Goal: Transaction & Acquisition: Purchase product/service

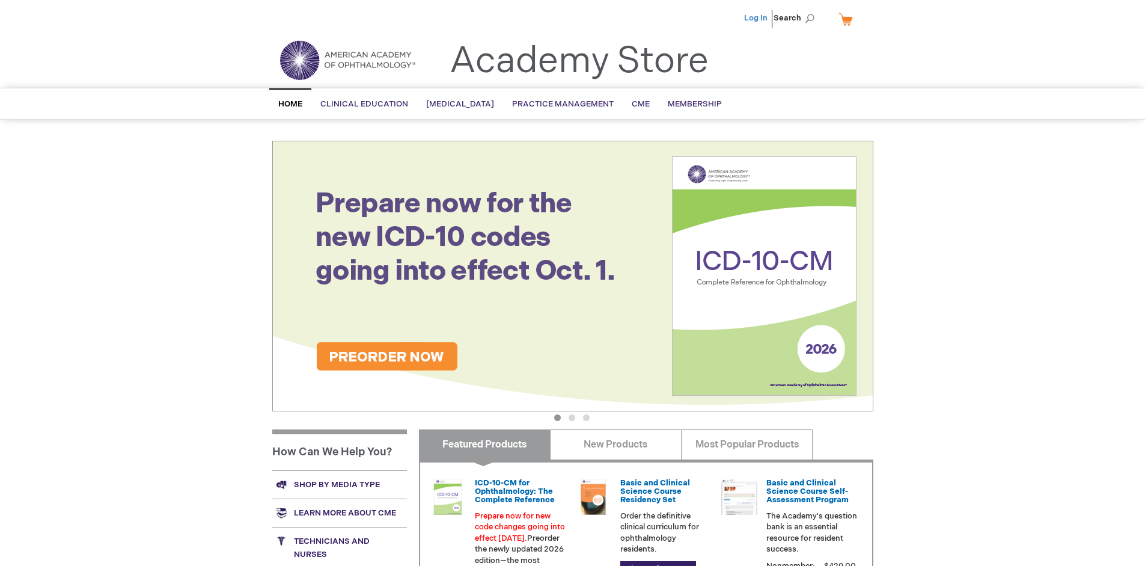
click at [757, 18] on link "Log In" at bounding box center [755, 18] width 23 height 10
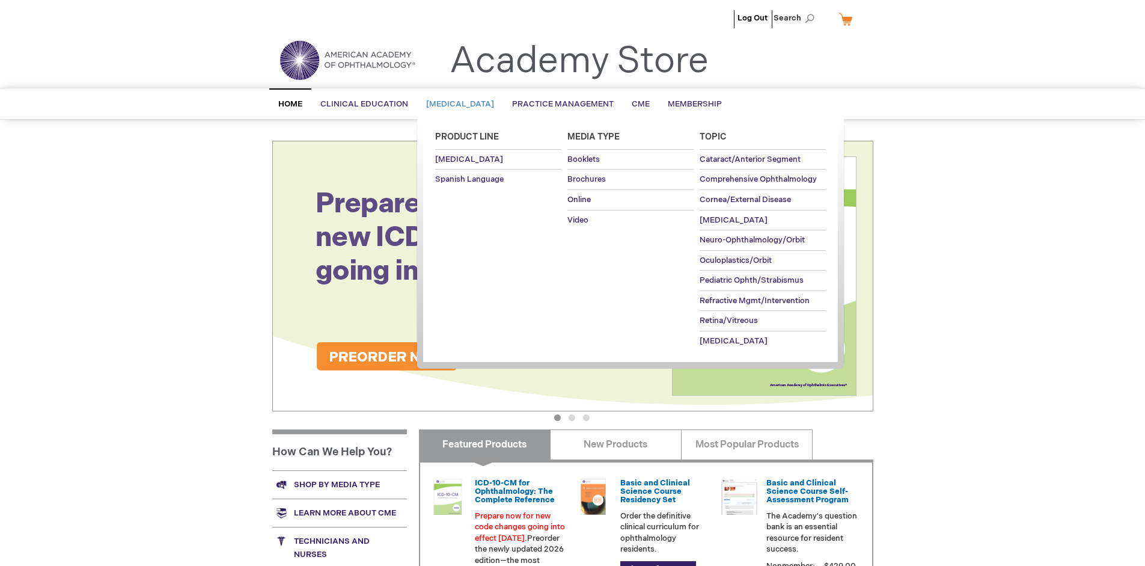
click at [464, 104] on span "[MEDICAL_DATA]" at bounding box center [460, 104] width 68 height 10
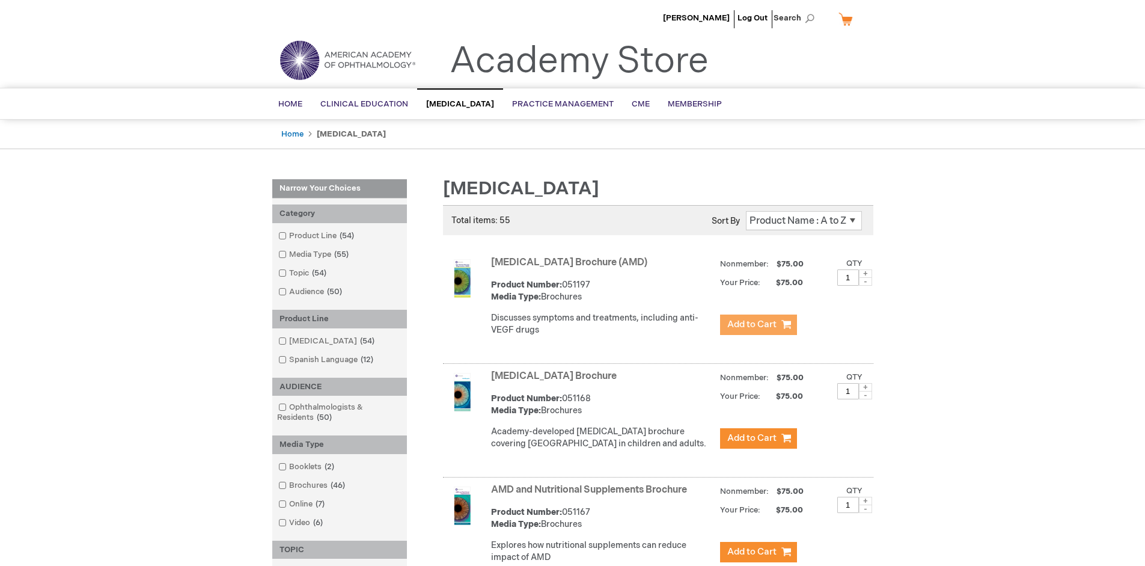
click at [758, 325] on span "Add to Cart" at bounding box center [751, 324] width 49 height 11
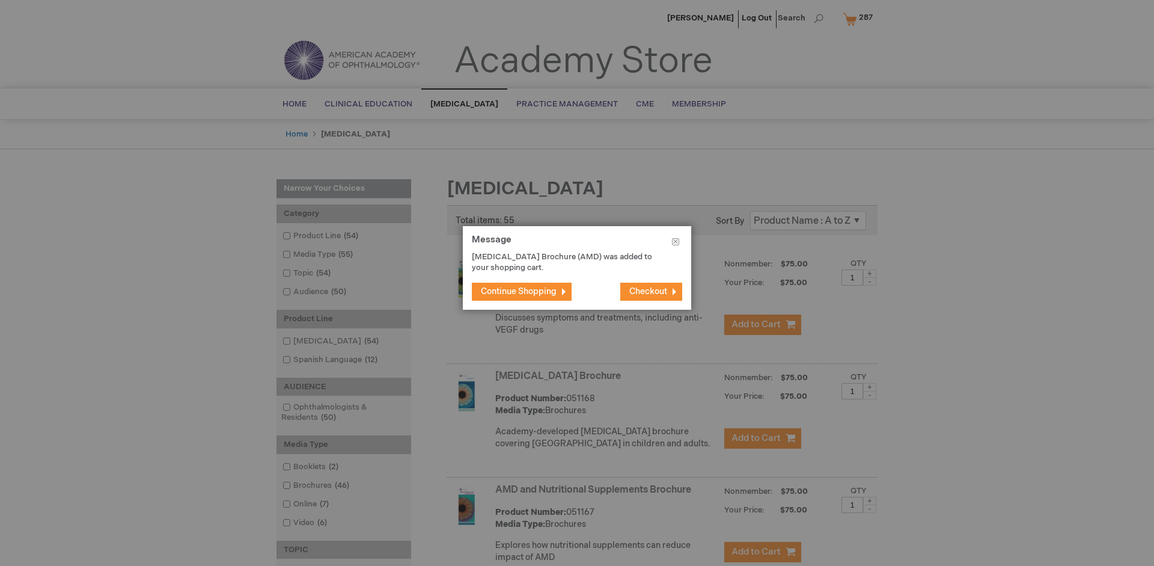
click at [519, 291] on span "Continue Shopping" at bounding box center [519, 291] width 76 height 10
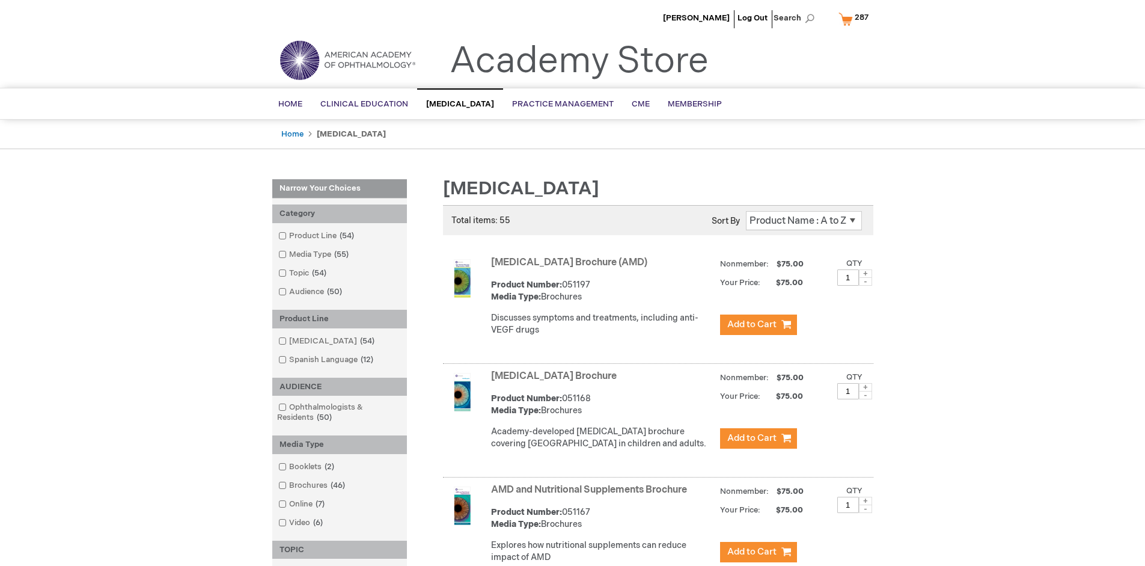
click at [592, 495] on link "AMD and Nutritional Supplements Brochure" at bounding box center [589, 489] width 196 height 11
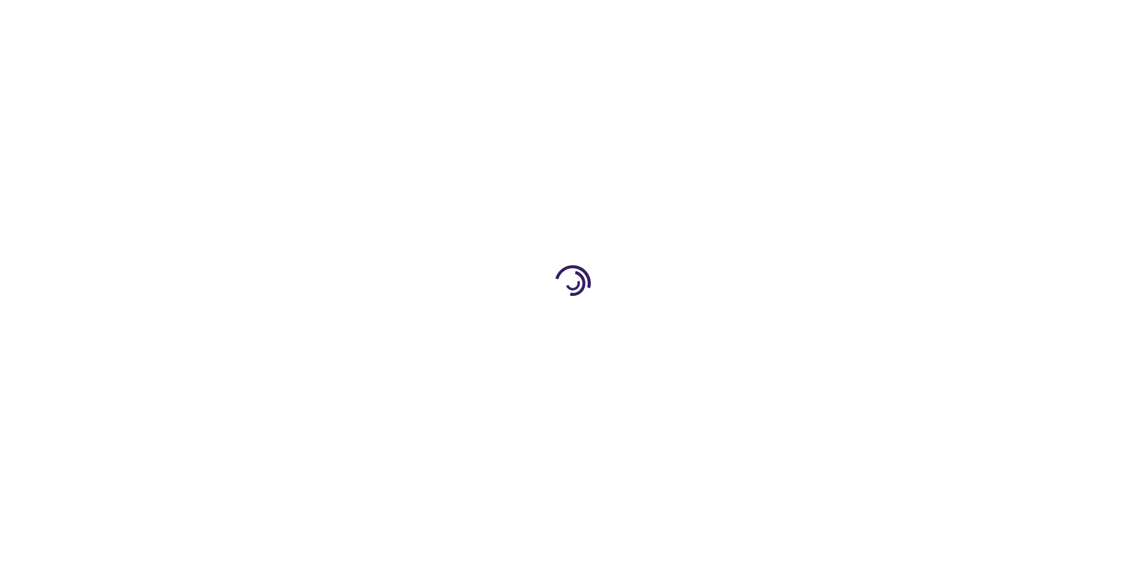
type input "1"
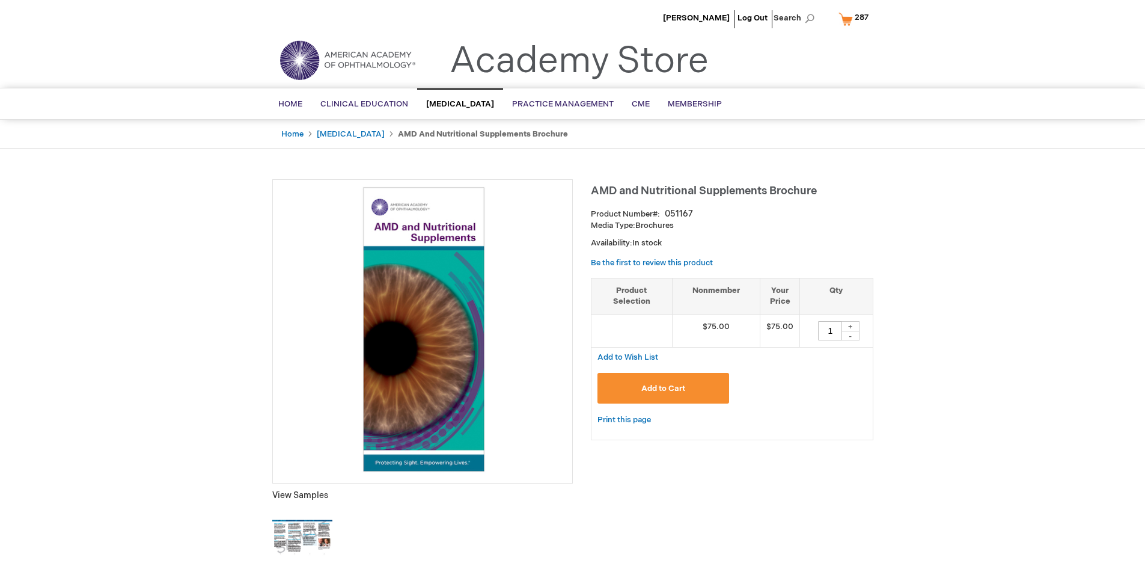
click at [663, 388] on span "Add to Cart" at bounding box center [663, 389] width 44 height 10
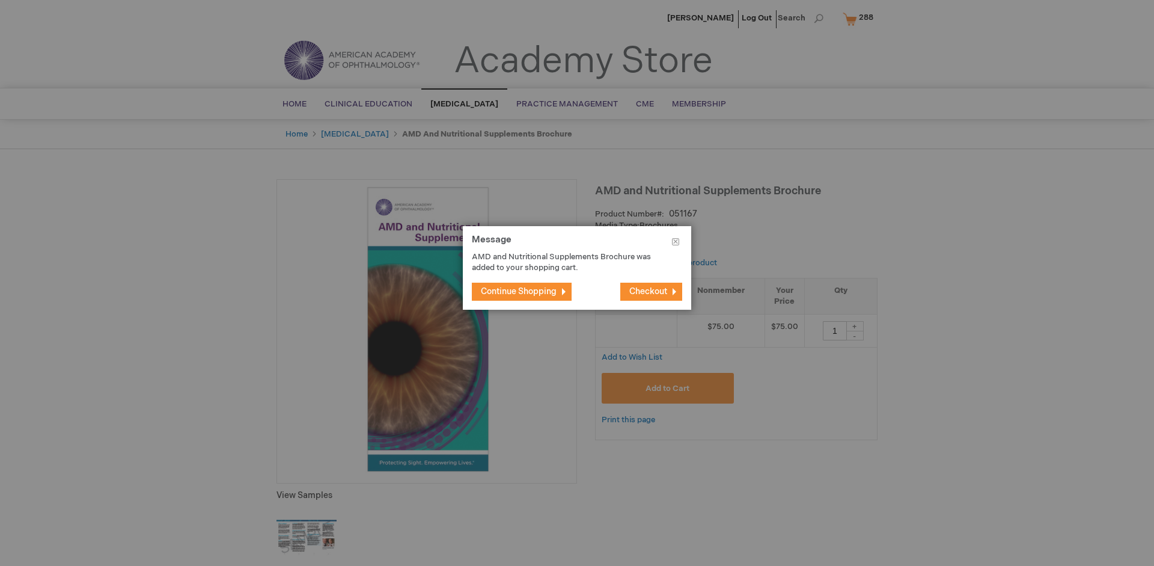
click at [519, 291] on span "Continue Shopping" at bounding box center [519, 291] width 76 height 10
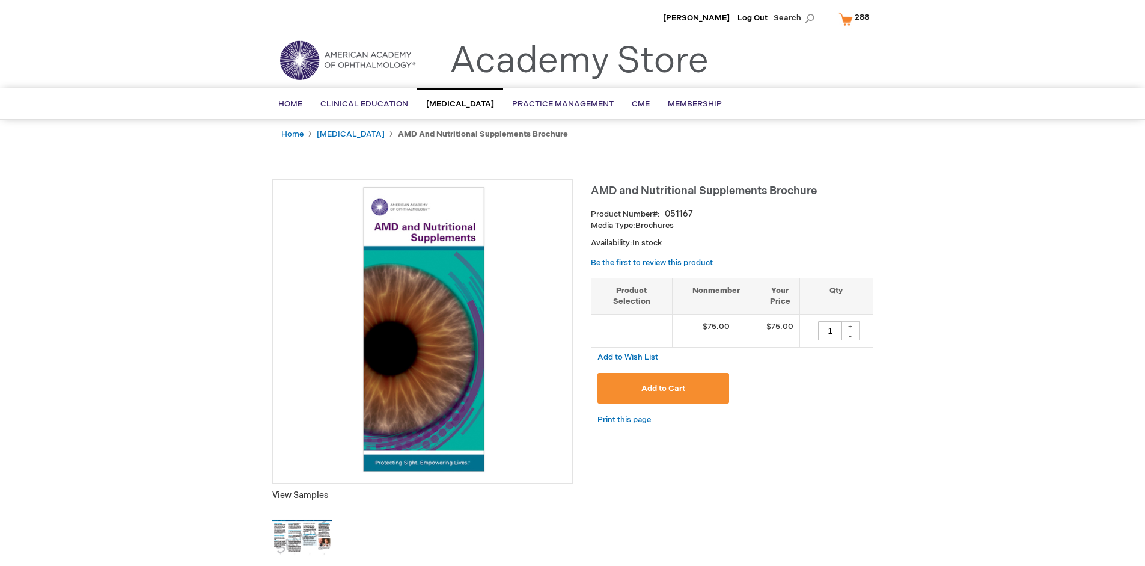
click at [856, 19] on span "288" at bounding box center [862, 18] width 14 height 10
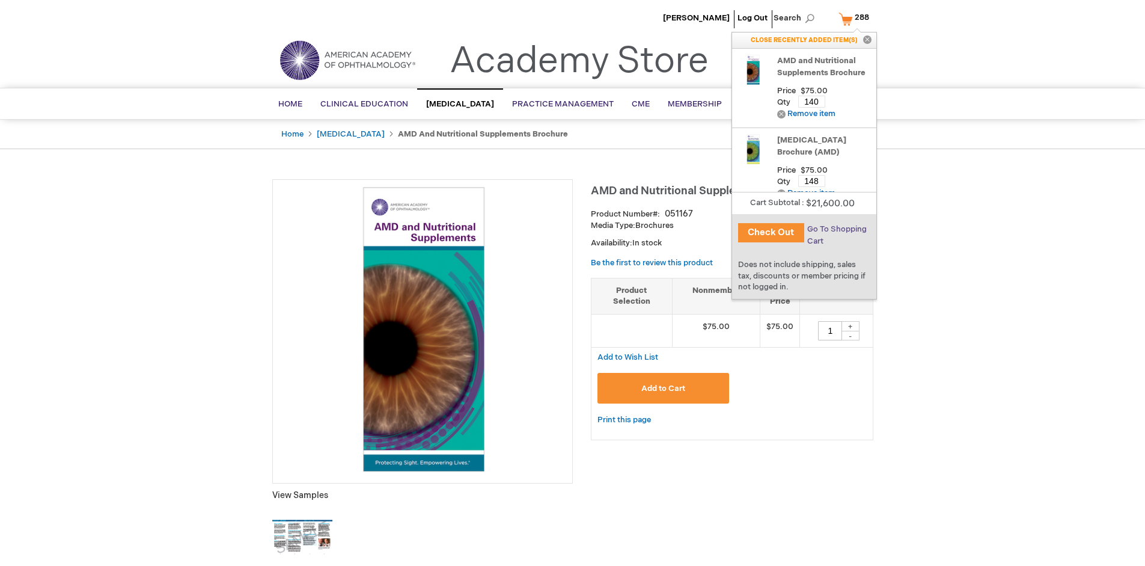
click at [836, 229] on span "Go To Shopping Cart" at bounding box center [837, 235] width 60 height 22
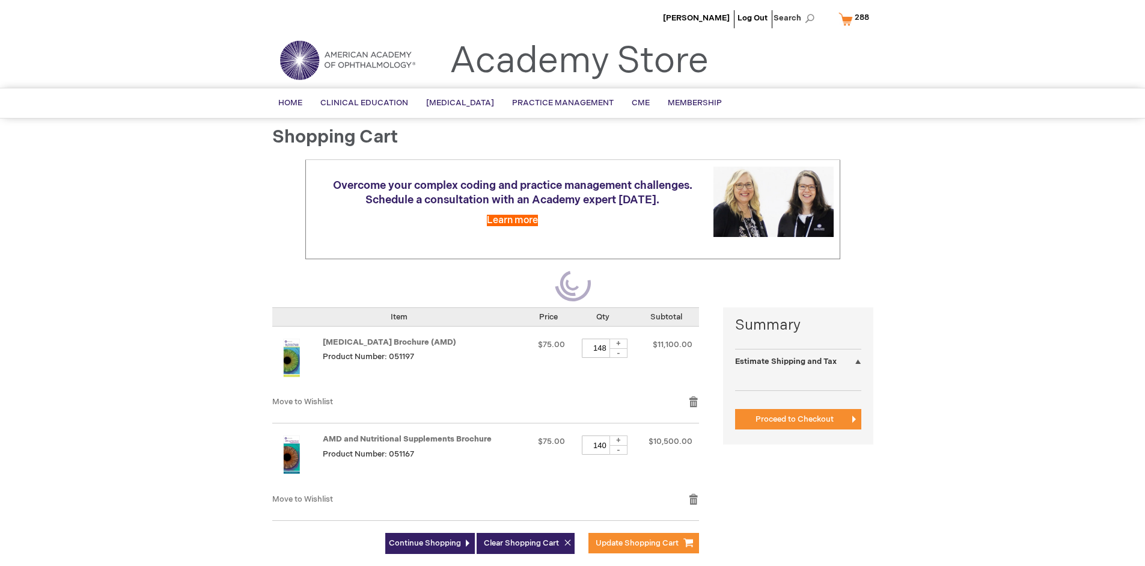
select select "US"
select select "41"
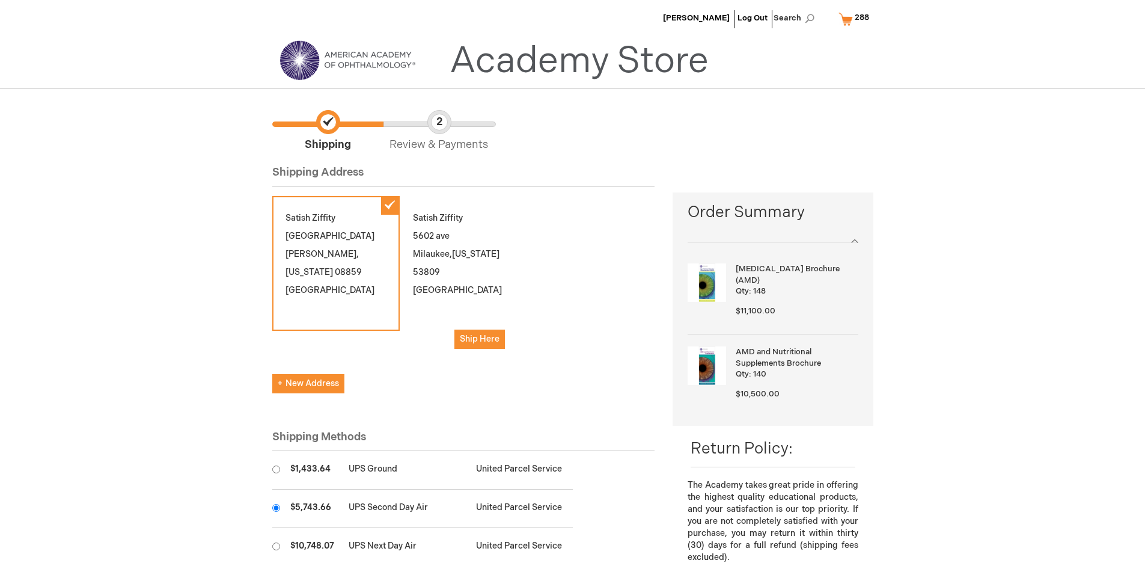
click at [276, 507] on input "radio" at bounding box center [276, 508] width 8 height 8
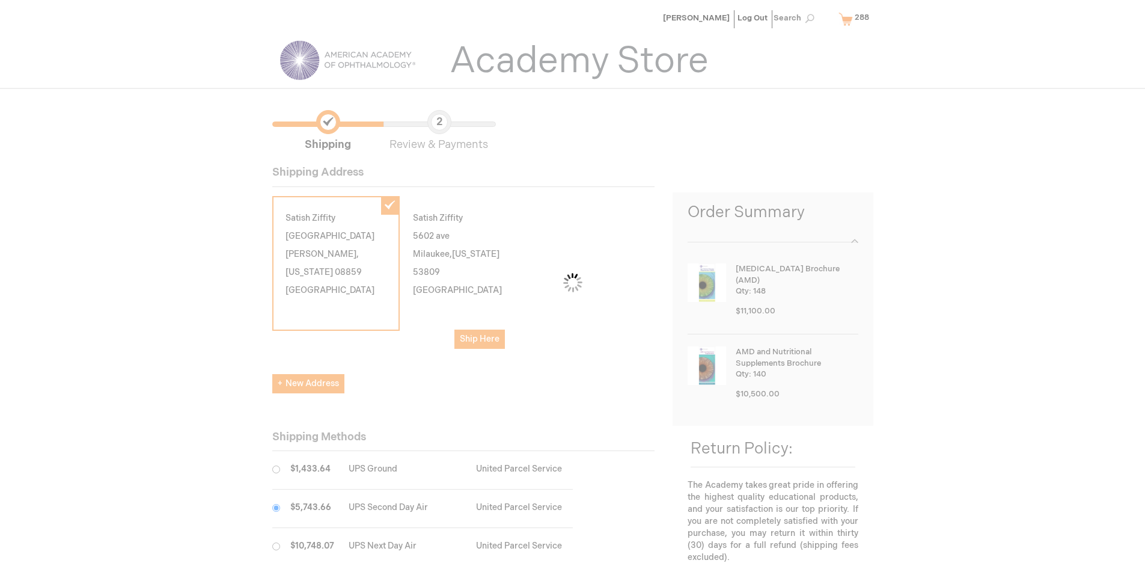
scroll to position [60, 0]
